Goal: Entertainment & Leisure: Consume media (video, audio)

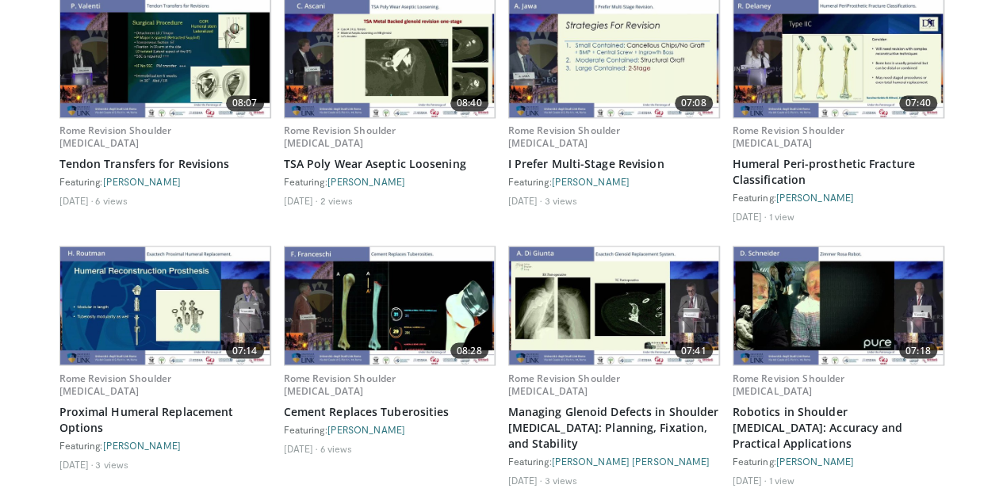
scroll to position [1268, 0]
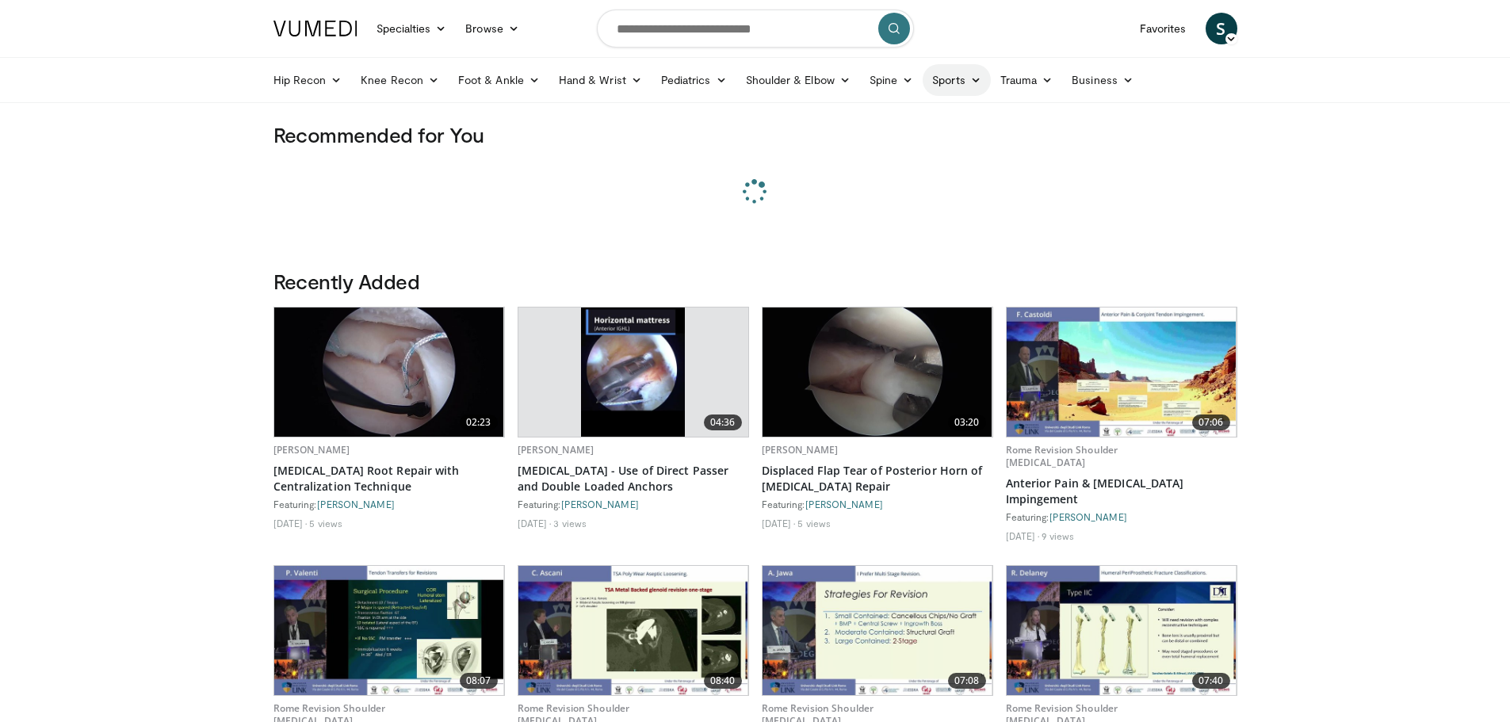
click at [970, 82] on icon at bounding box center [975, 79] width 11 height 11
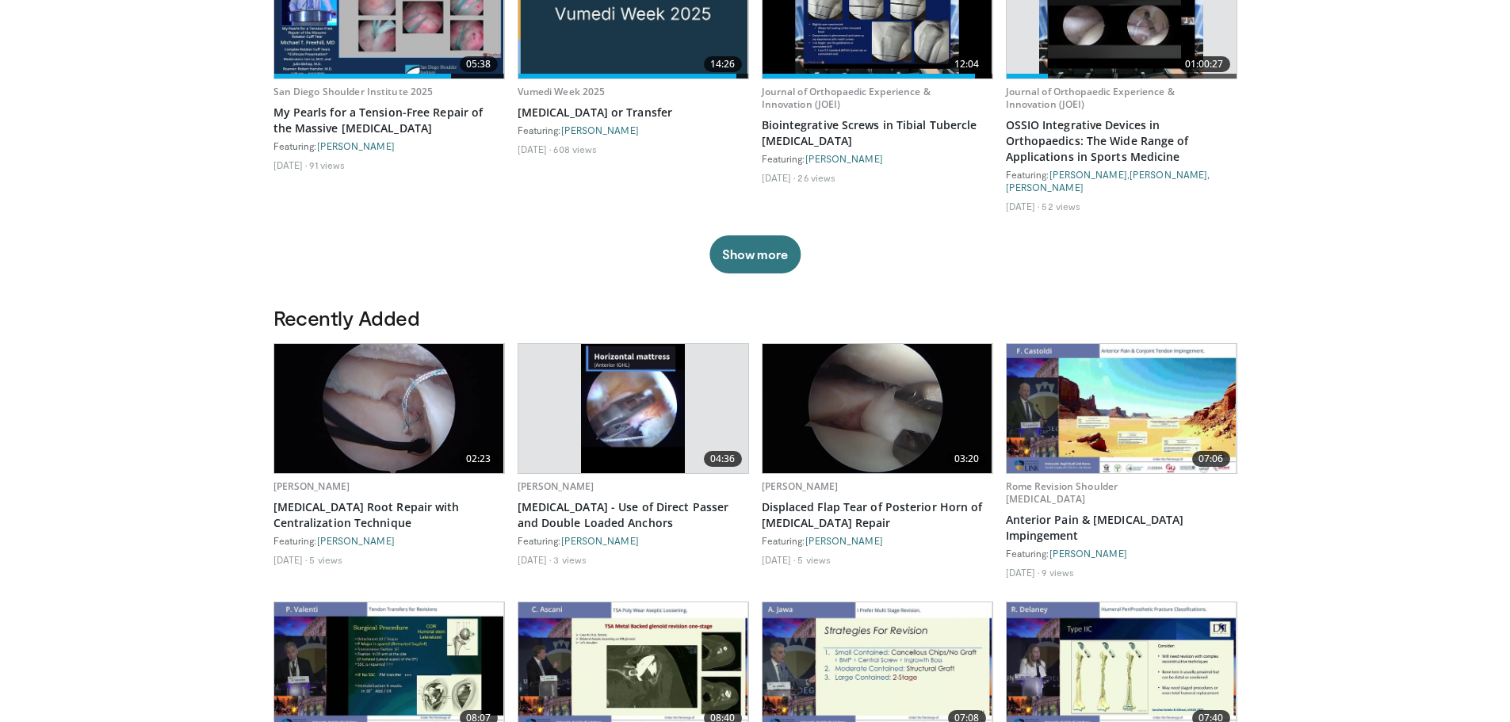
scroll to position [634, 0]
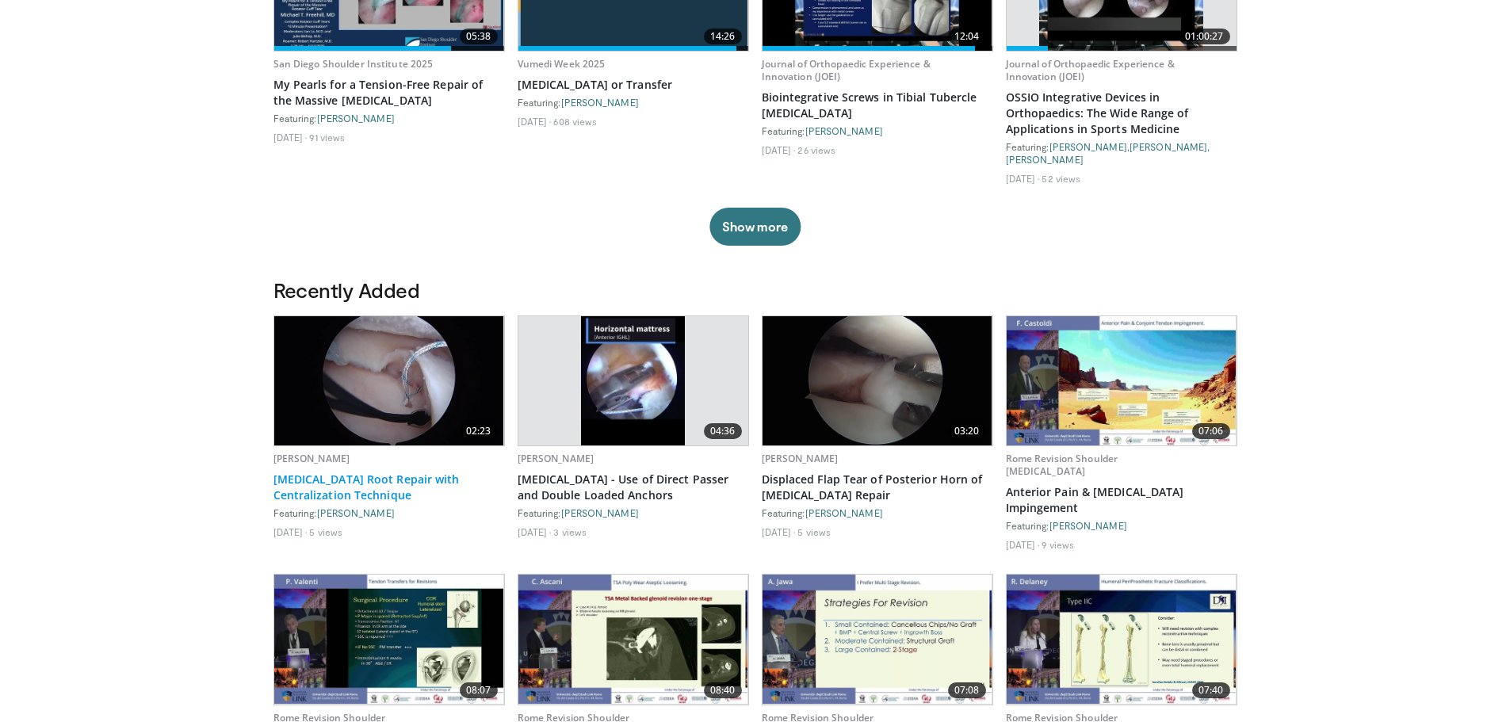
click at [385, 484] on link "[MEDICAL_DATA] Root Repair with Centralization Technique" at bounding box center [388, 488] width 231 height 32
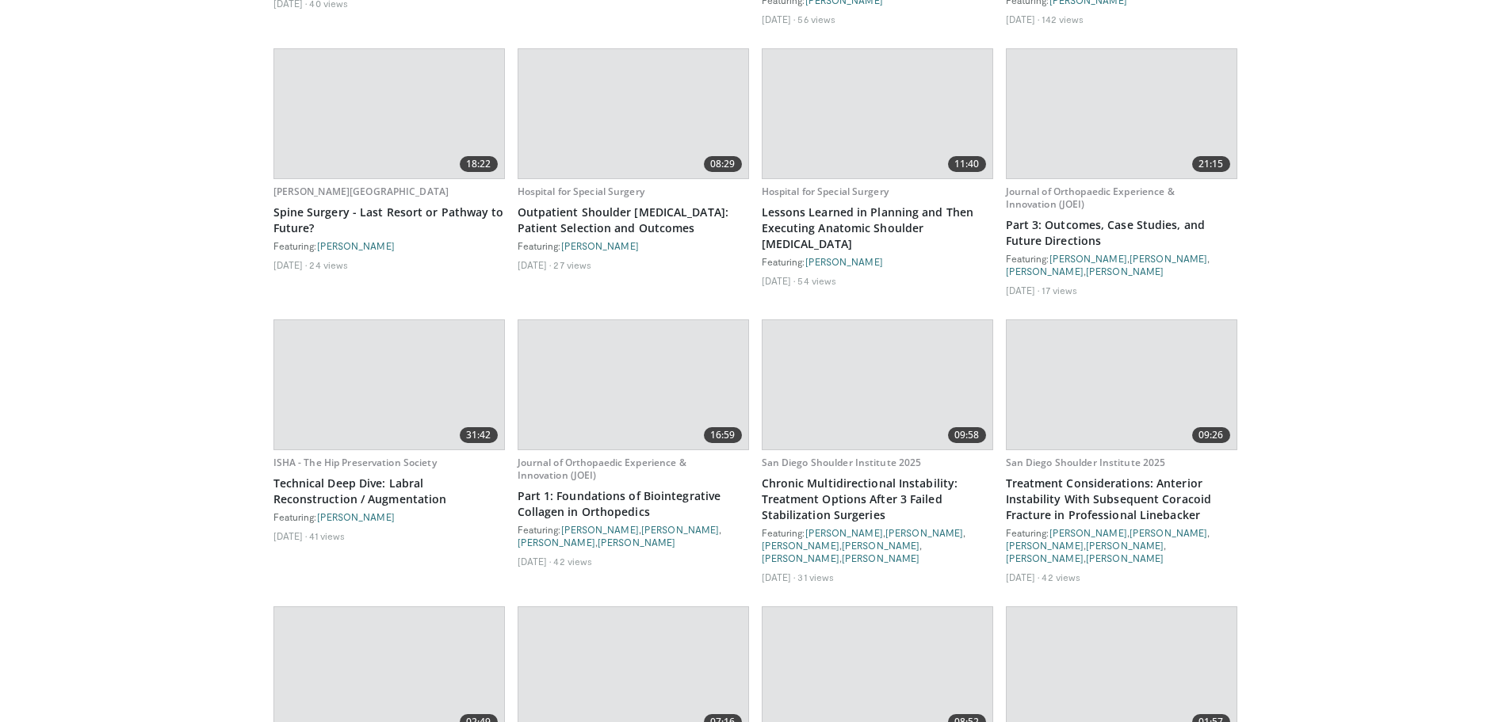
scroll to position [8321, 0]
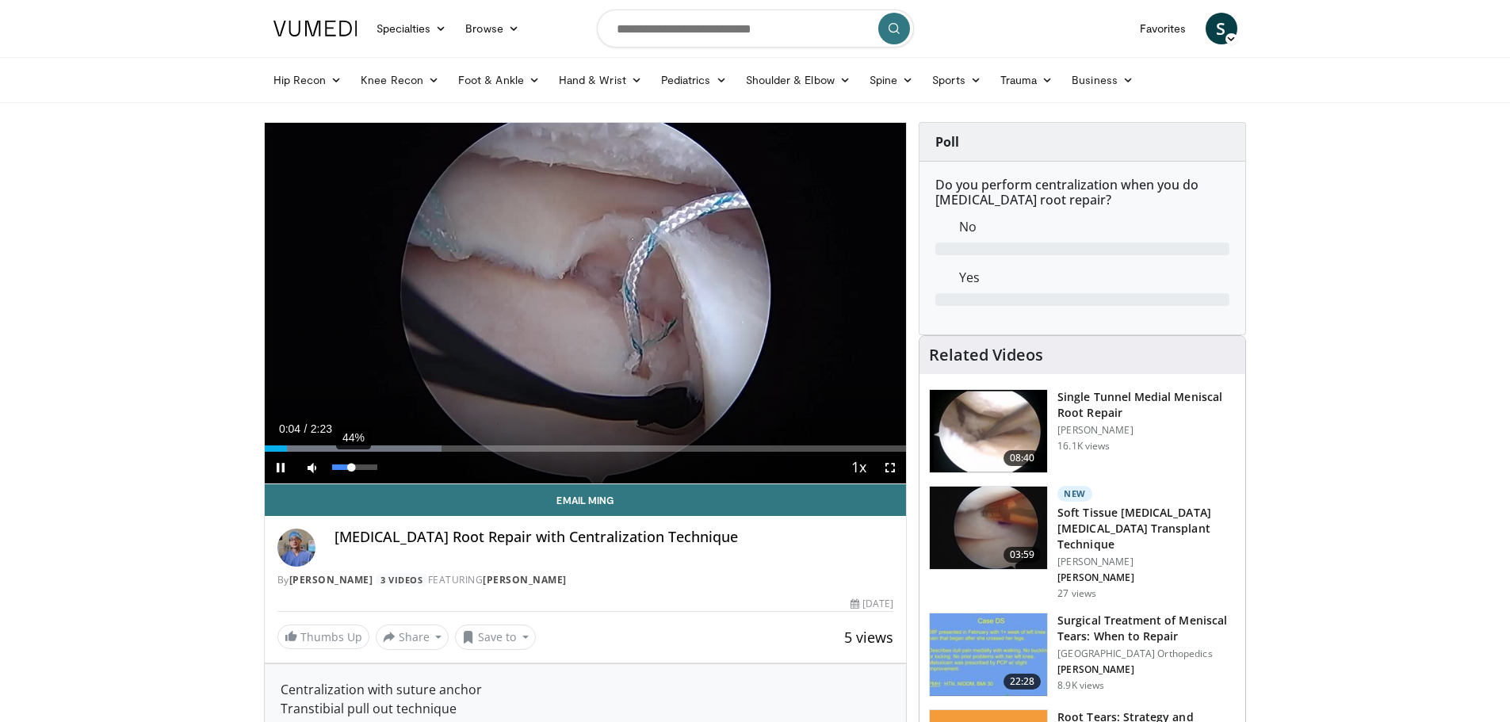
drag, startPoint x: 343, startPoint y: 469, endPoint x: 352, endPoint y: 470, distance: 8.8
click at [352, 470] on div "Volume Level" at bounding box center [342, 467] width 20 height 6
click at [350, 469] on div "Volume Level" at bounding box center [342, 467] width 20 height 6
click at [360, 466] on div "Volume Level" at bounding box center [346, 467] width 28 height 6
click at [354, 466] on div "Volume Level" at bounding box center [344, 467] width 25 height 6
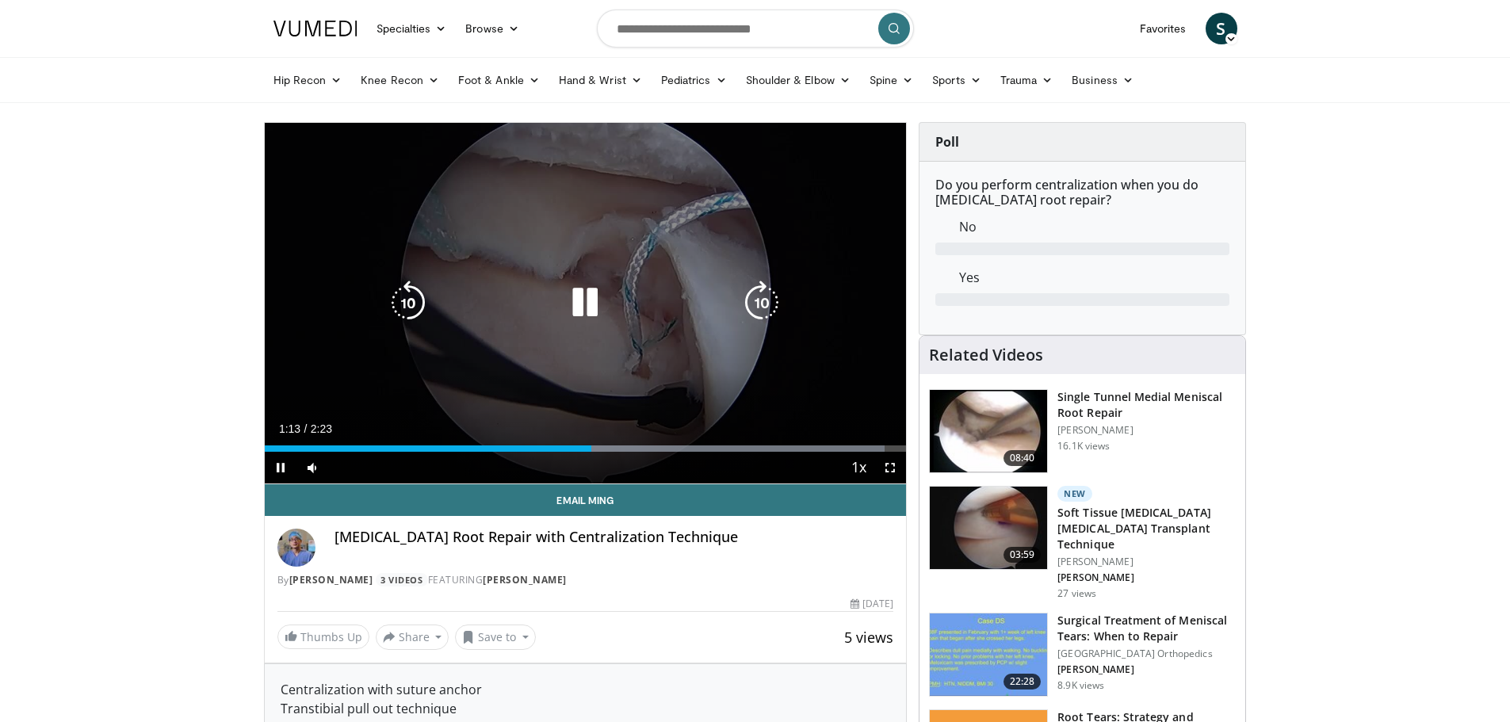
click at [553, 292] on div "Video Player" at bounding box center [584, 303] width 385 height 32
click at [571, 296] on icon "Video Player" at bounding box center [585, 303] width 44 height 44
